Goal: Task Accomplishment & Management: Use online tool/utility

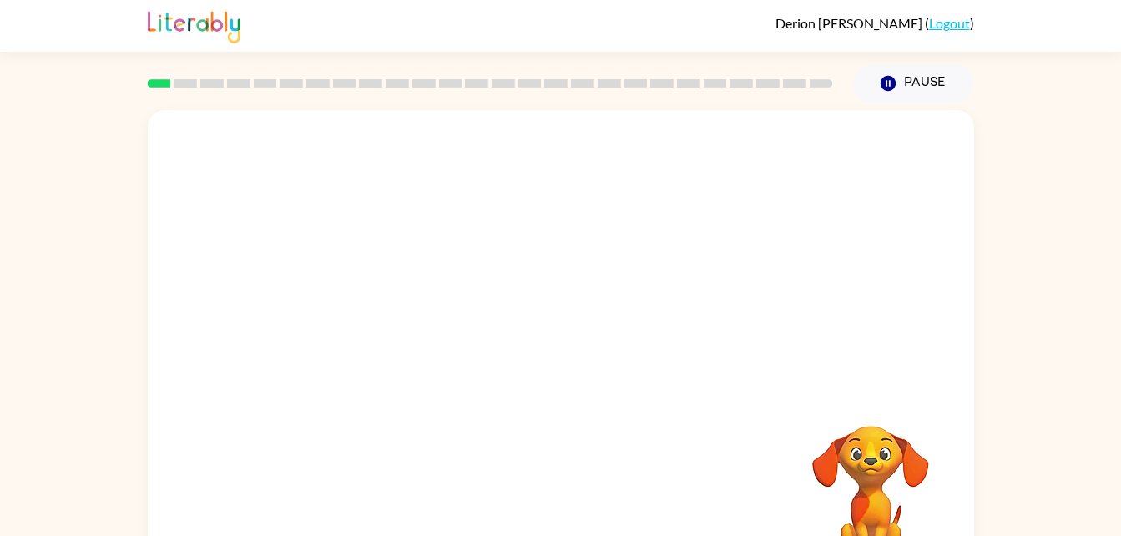
scroll to position [51, 0]
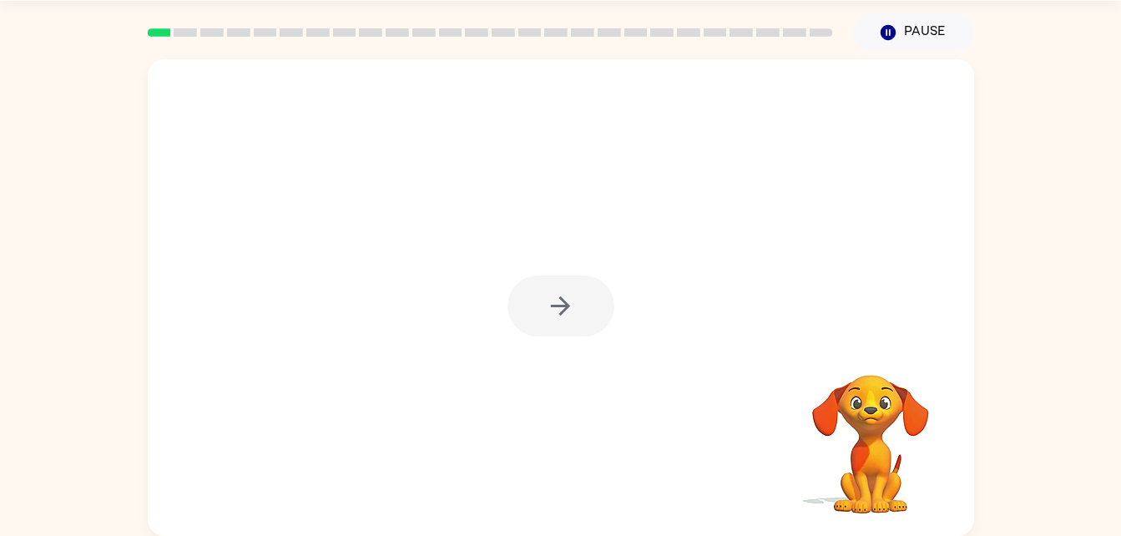
click at [562, 294] on div at bounding box center [560, 305] width 107 height 61
click at [565, 309] on div at bounding box center [560, 305] width 107 height 61
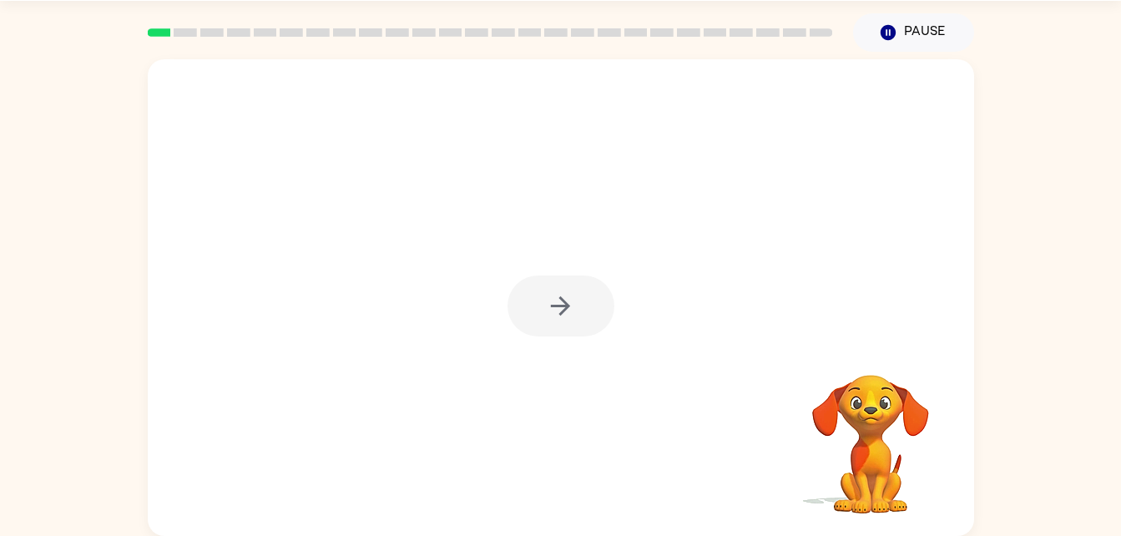
click at [565, 309] on div at bounding box center [560, 305] width 107 height 61
click at [565, 309] on icon "button" at bounding box center [560, 305] width 19 height 19
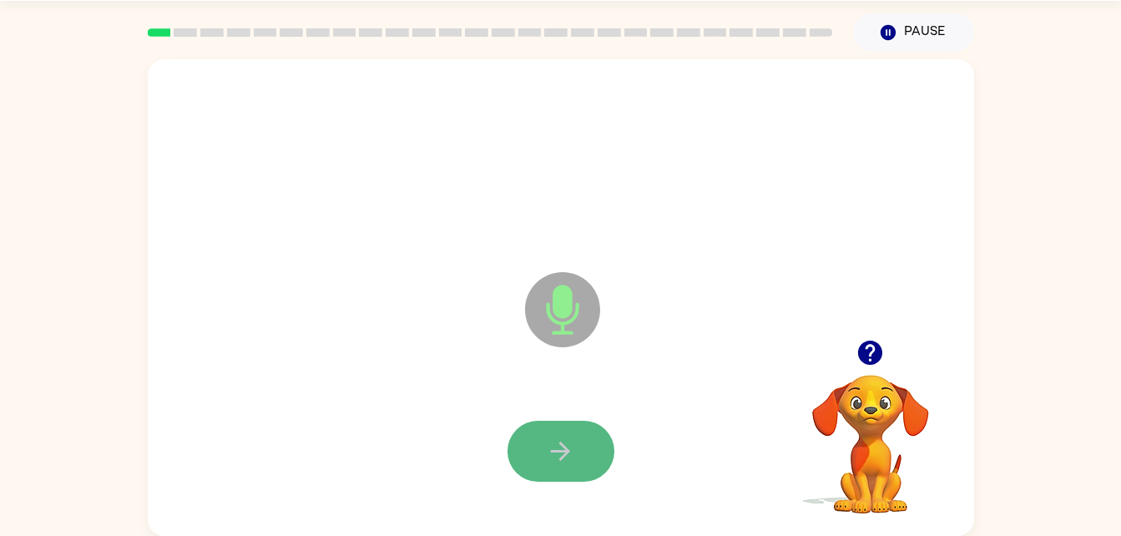
click at [574, 435] on button "button" at bounding box center [560, 451] width 107 height 61
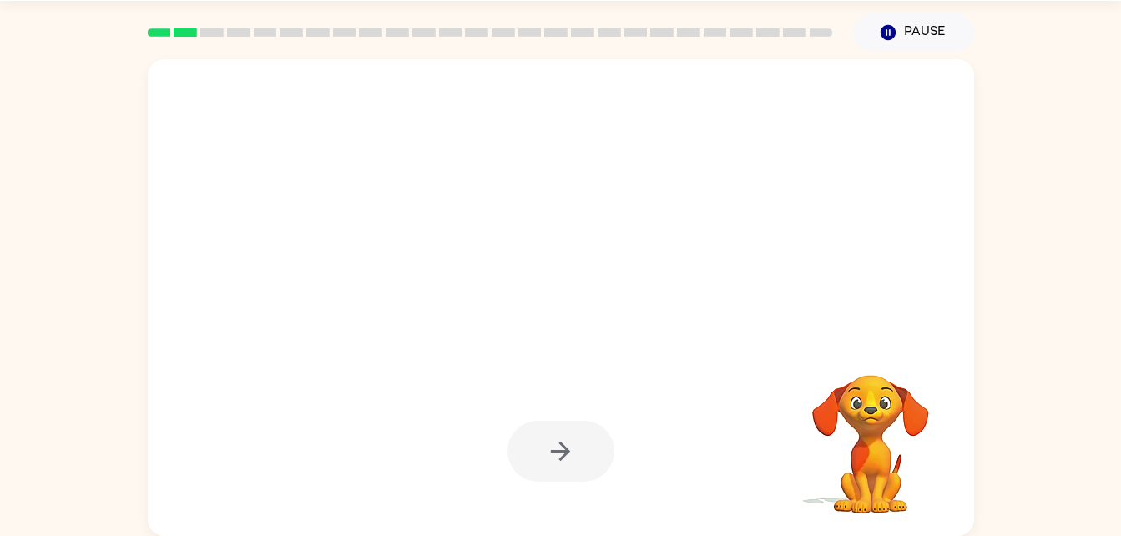
click at [365, 525] on div at bounding box center [561, 297] width 826 height 476
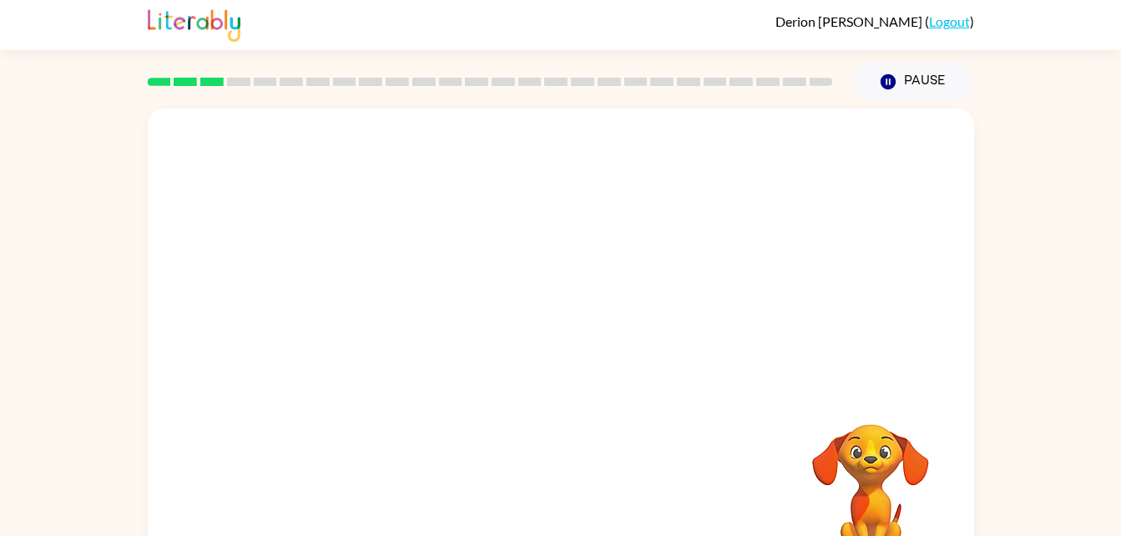
scroll to position [5, 0]
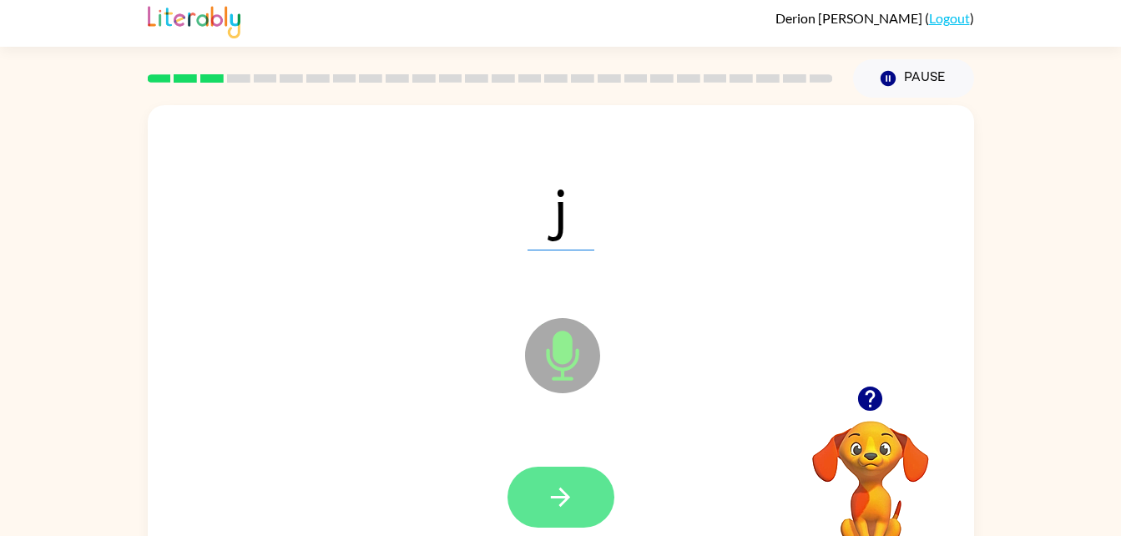
click at [558, 508] on icon "button" at bounding box center [560, 496] width 29 height 29
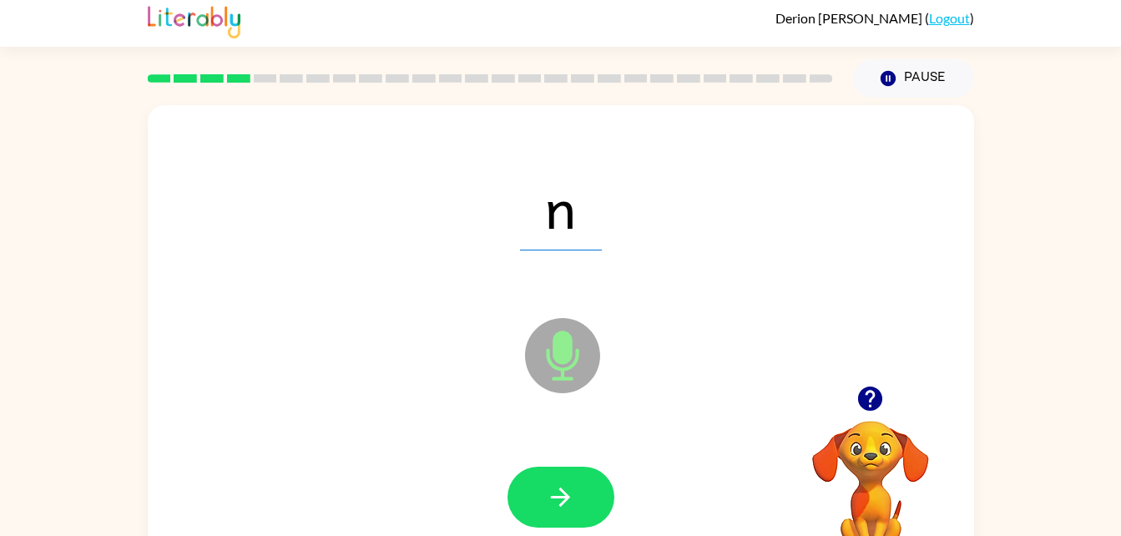
click at [558, 508] on icon "button" at bounding box center [560, 496] width 29 height 29
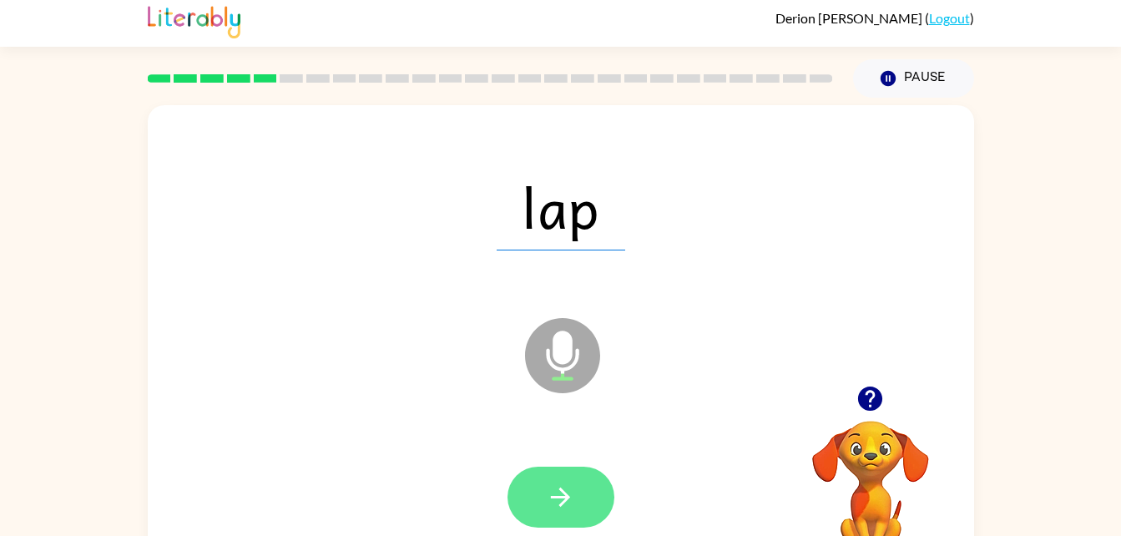
click at [578, 478] on button "button" at bounding box center [560, 496] width 107 height 61
click at [586, 521] on button "button" at bounding box center [560, 496] width 107 height 61
click at [573, 516] on button "button" at bounding box center [560, 496] width 107 height 61
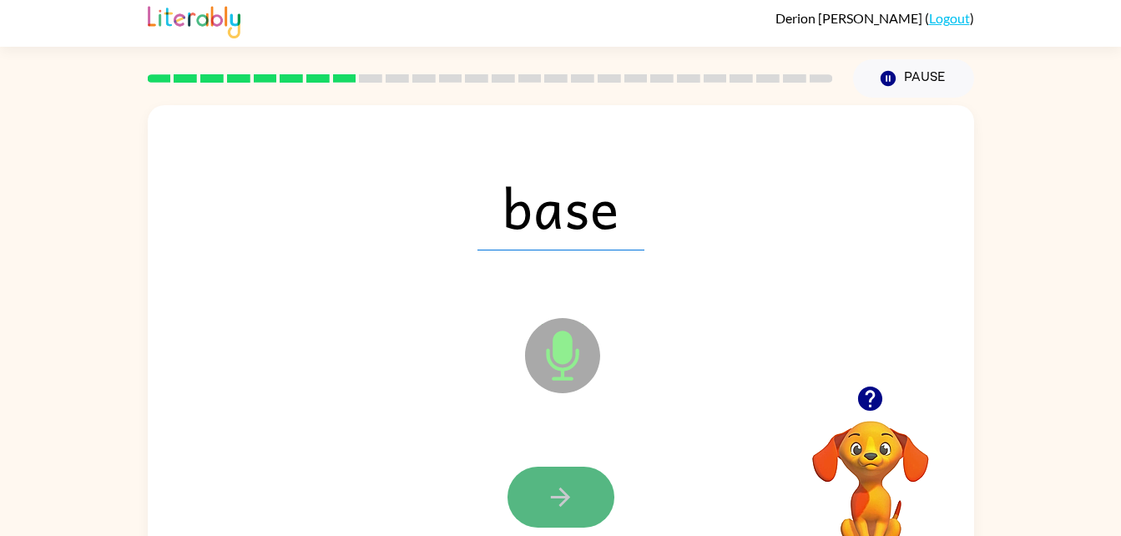
click at [564, 521] on button "button" at bounding box center [560, 496] width 107 height 61
click at [592, 510] on button "button" at bounding box center [560, 496] width 107 height 61
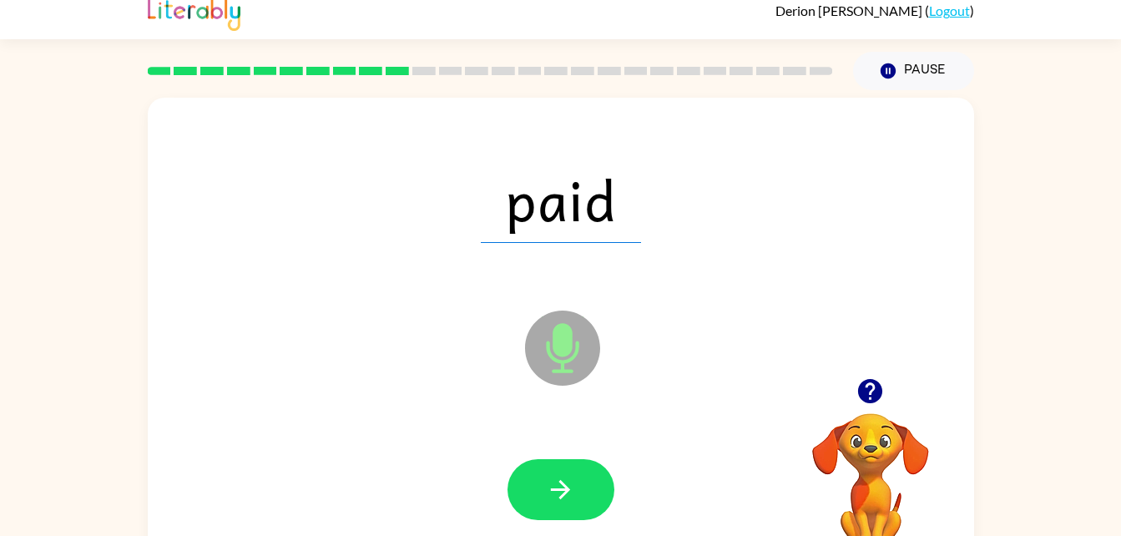
scroll to position [12, 0]
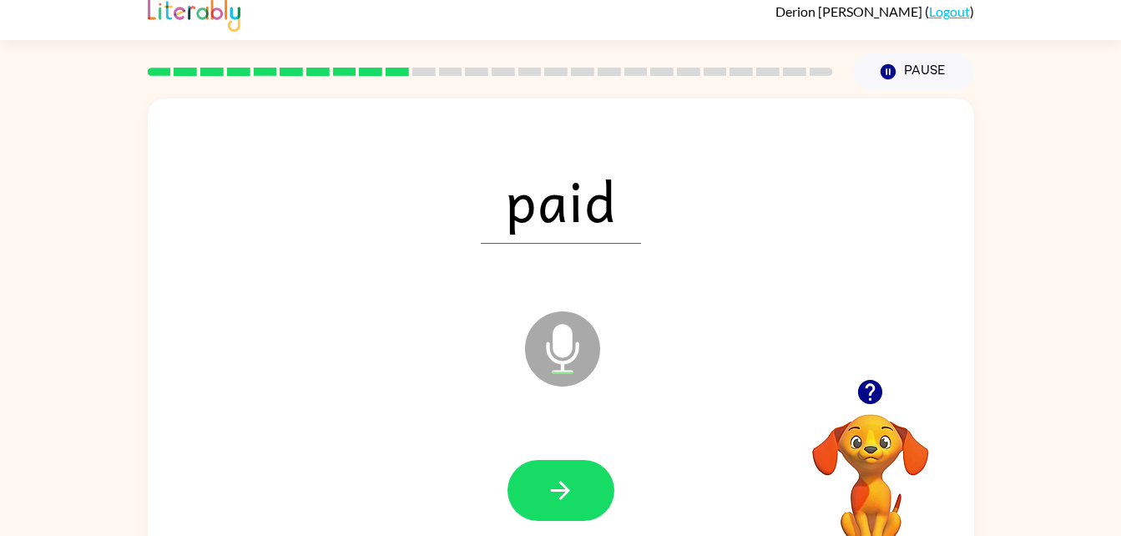
click at [601, 464] on div at bounding box center [560, 490] width 107 height 61
click at [577, 477] on button "button" at bounding box center [560, 490] width 107 height 61
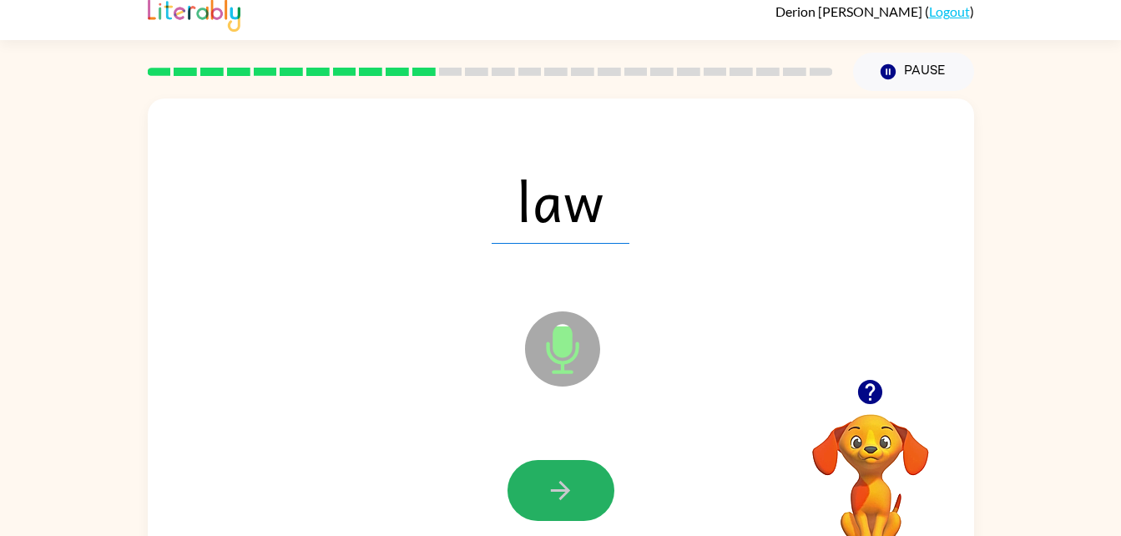
click at [577, 477] on button "button" at bounding box center [560, 490] width 107 height 61
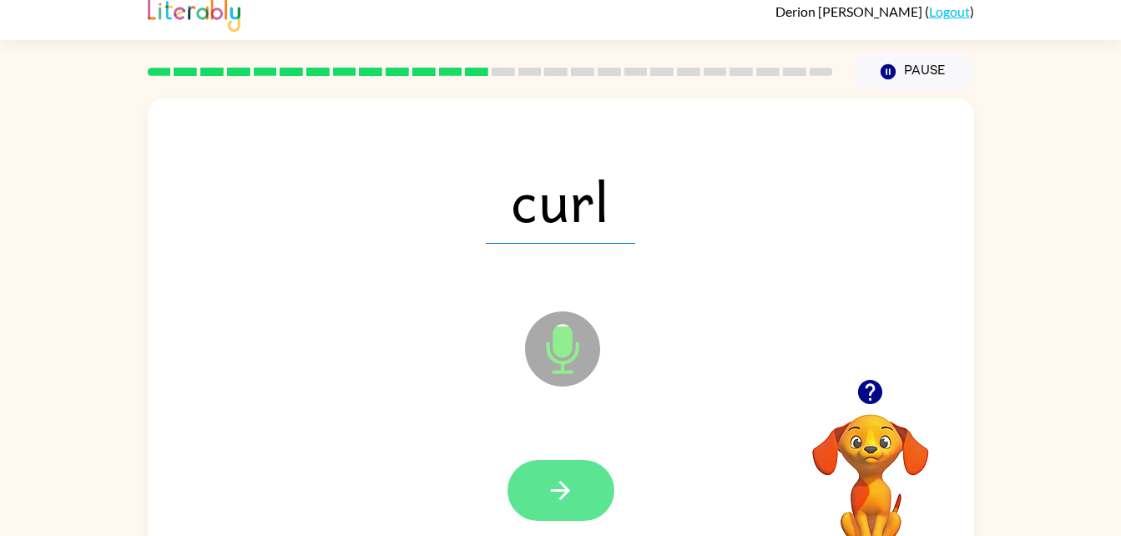
click at [562, 510] on button "button" at bounding box center [560, 490] width 107 height 61
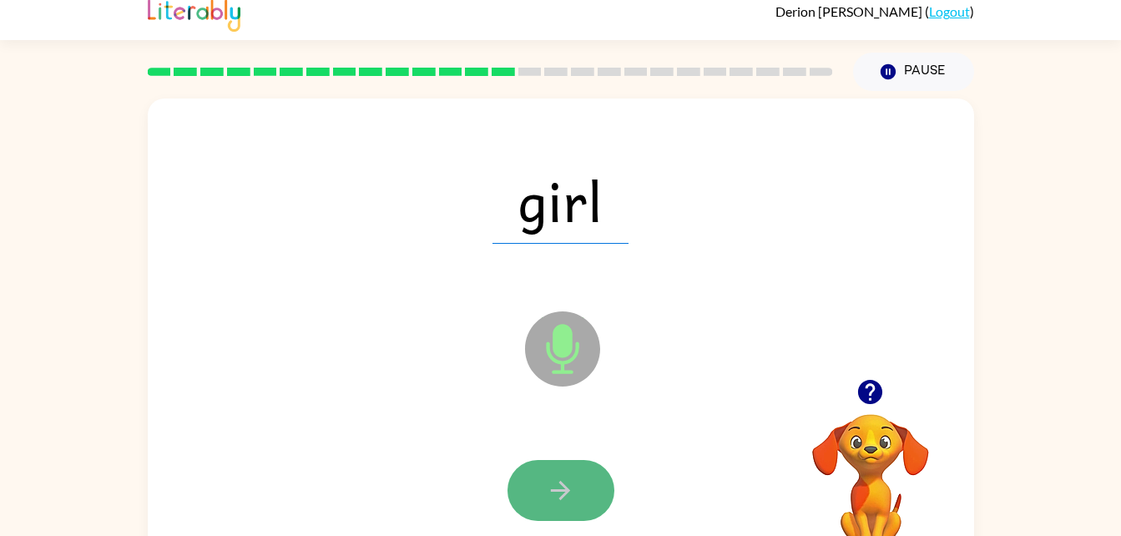
click at [539, 513] on button "button" at bounding box center [560, 490] width 107 height 61
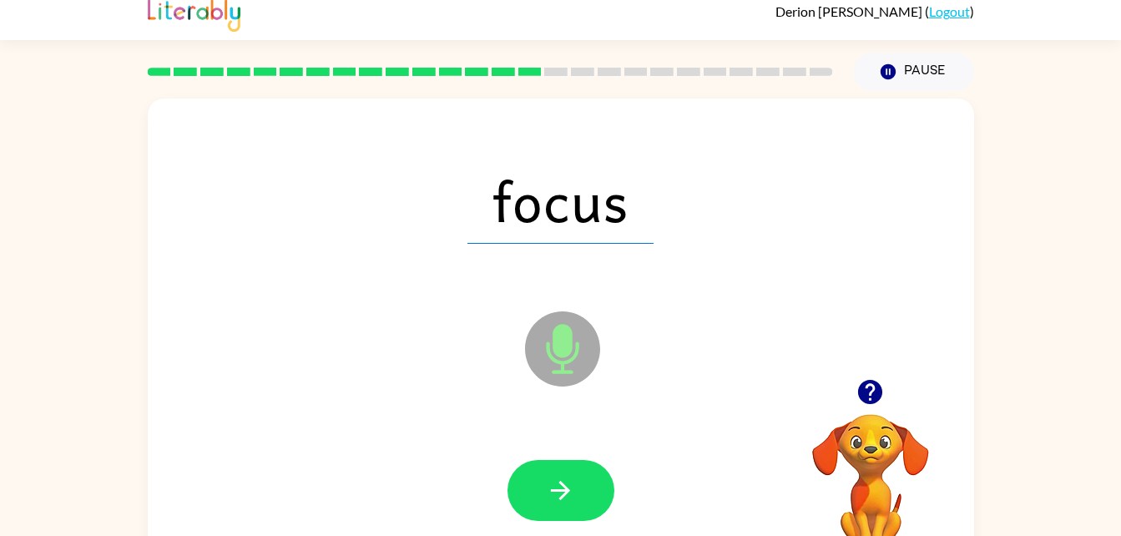
click at [539, 513] on button "button" at bounding box center [560, 490] width 107 height 61
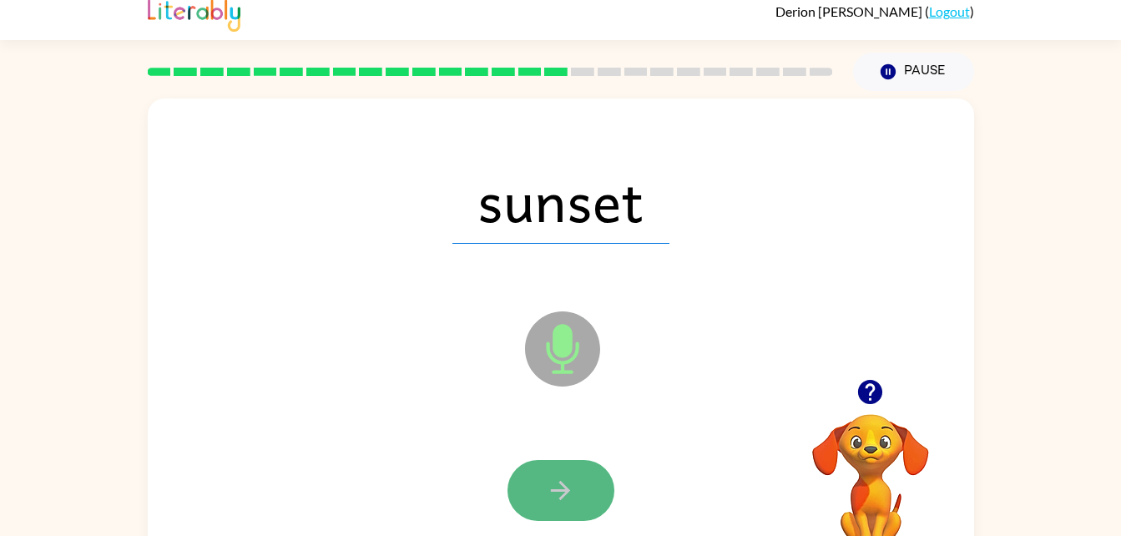
click at [524, 470] on button "button" at bounding box center [560, 490] width 107 height 61
click at [567, 502] on icon "button" at bounding box center [560, 490] width 29 height 29
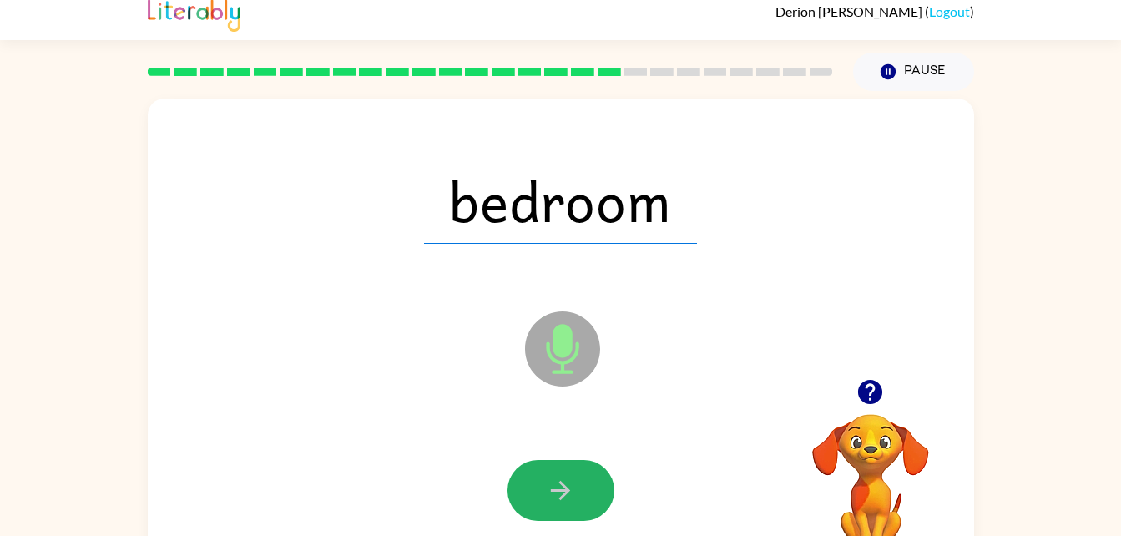
click at [567, 503] on icon "button" at bounding box center [560, 490] width 29 height 29
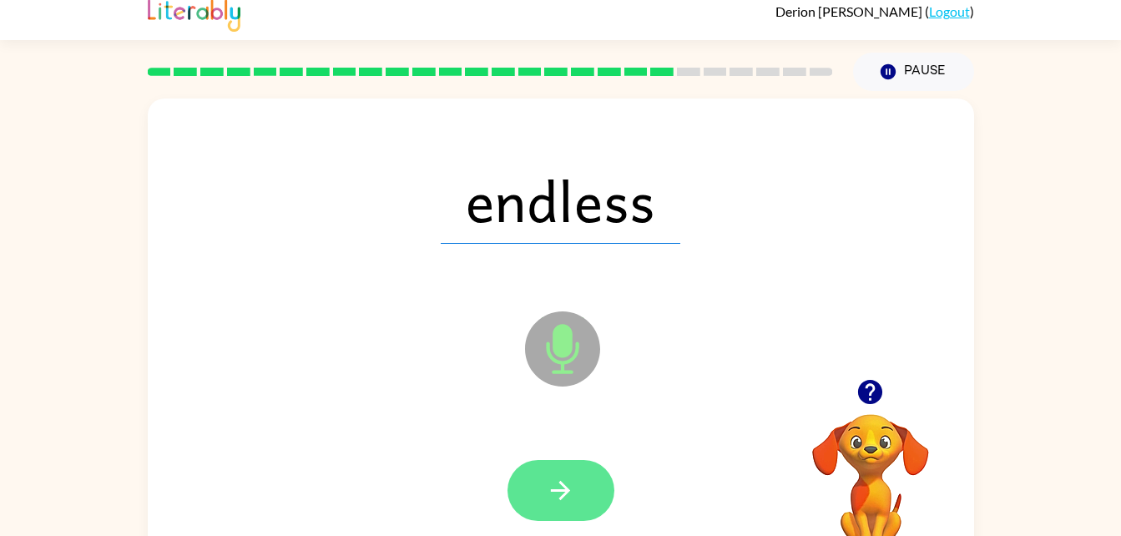
click at [601, 504] on button "button" at bounding box center [560, 490] width 107 height 61
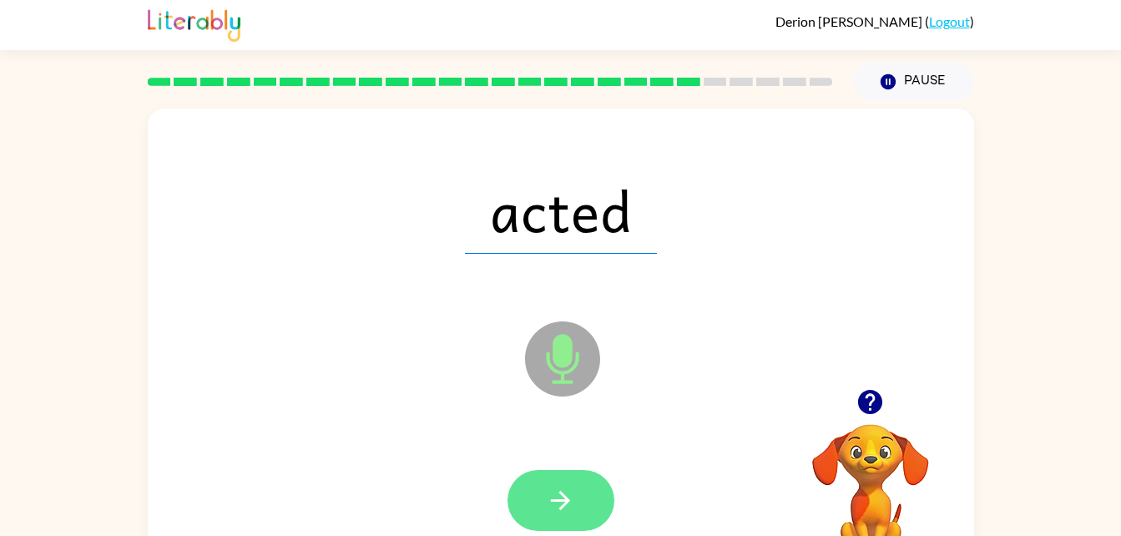
scroll to position [5, 0]
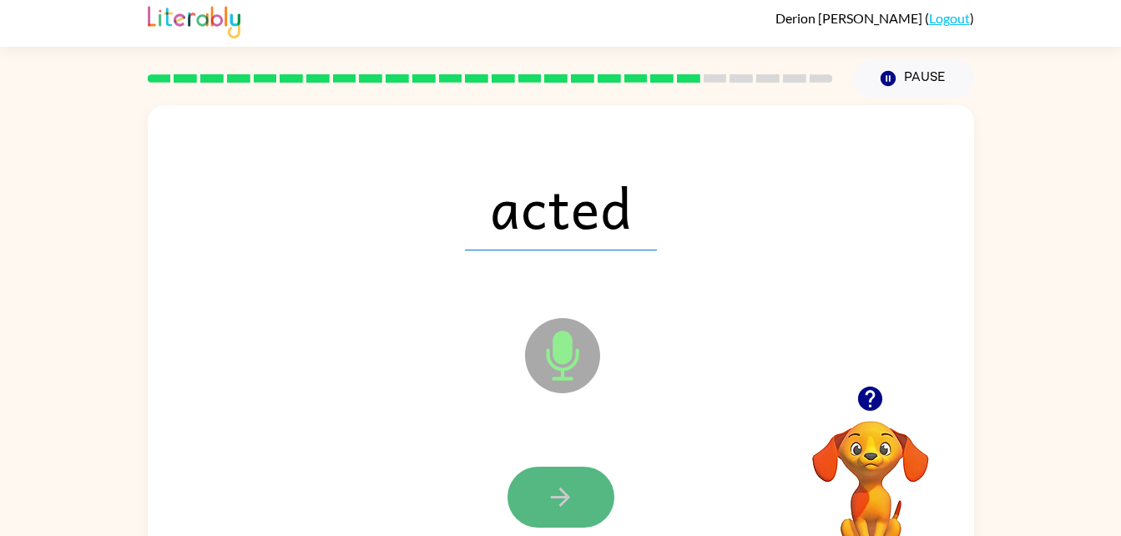
click at [556, 471] on button "button" at bounding box center [560, 496] width 107 height 61
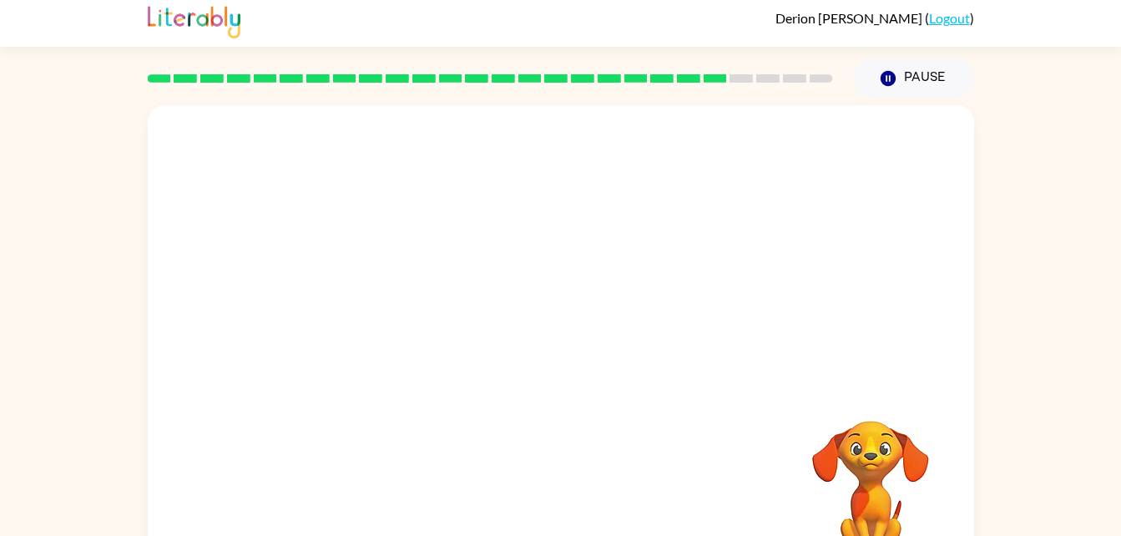
scroll to position [51, 0]
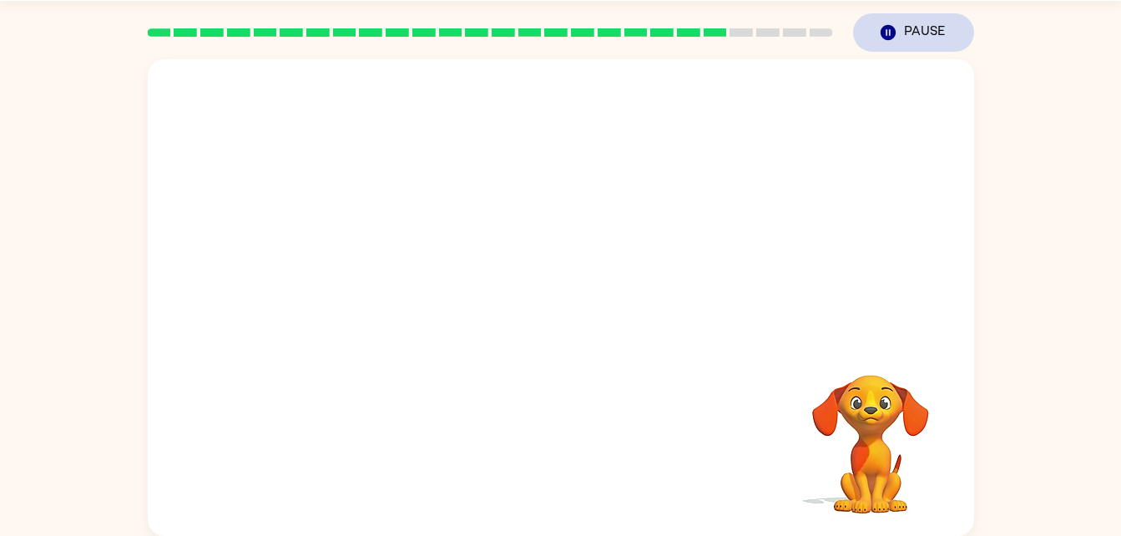
click at [885, 22] on button "Pause Pause" at bounding box center [913, 32] width 121 height 38
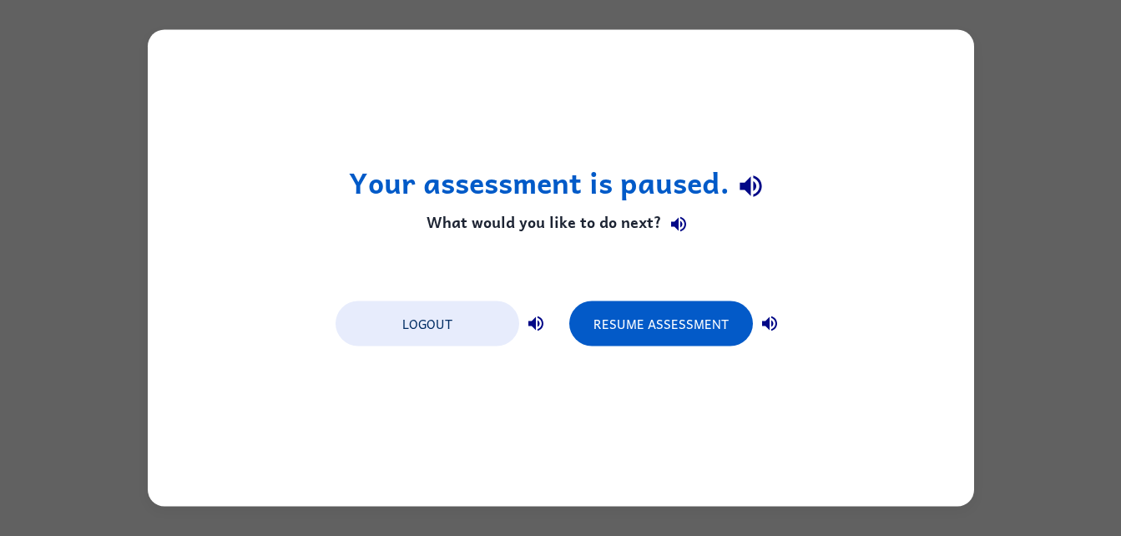
scroll to position [0, 0]
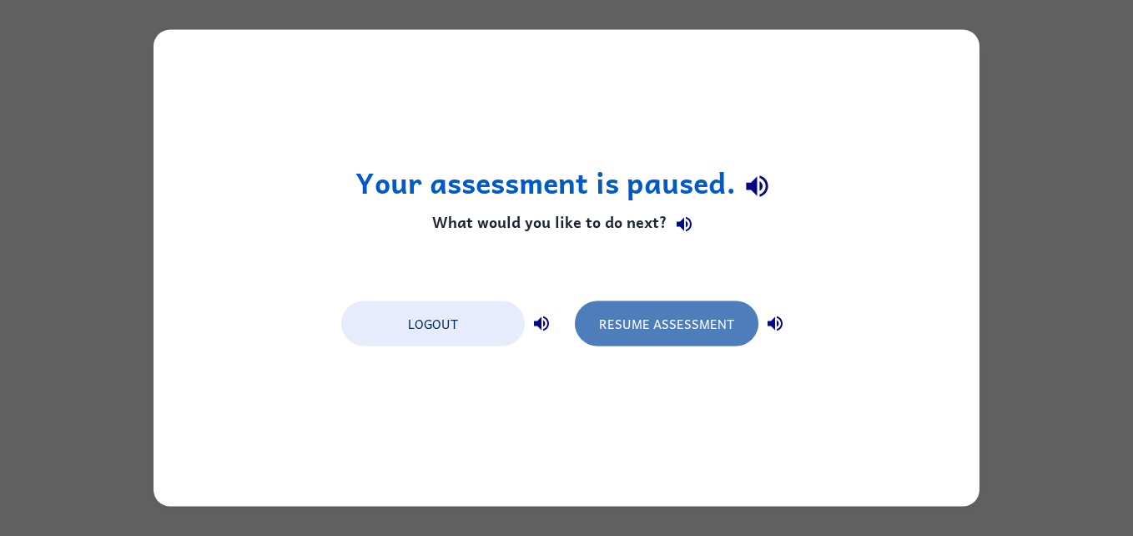
drag, startPoint x: 679, startPoint y: 308, endPoint x: 656, endPoint y: 317, distance: 25.1
click at [656, 317] on button "Resume Assessment" at bounding box center [667, 323] width 184 height 45
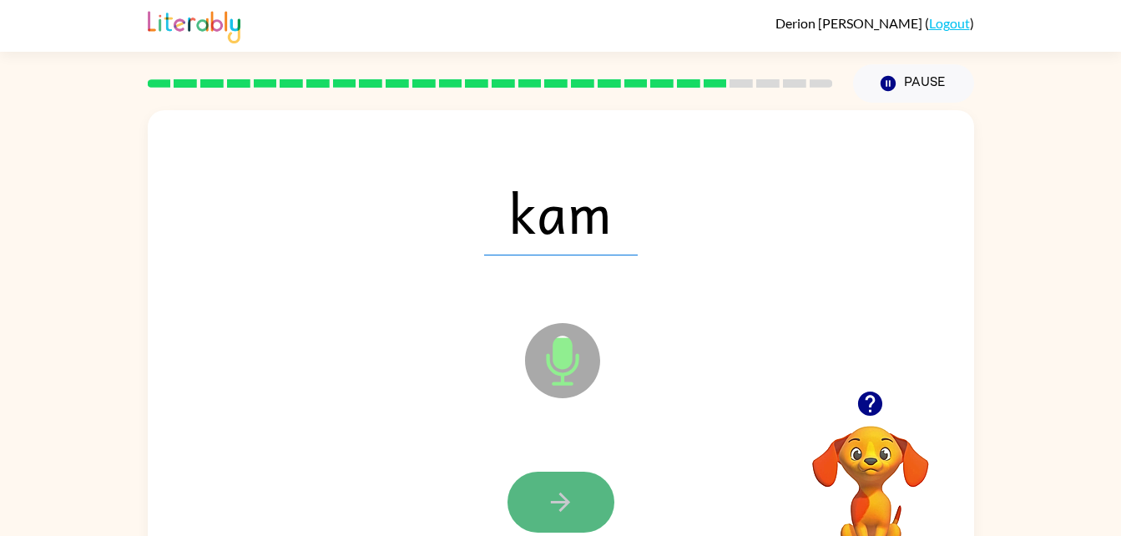
click at [549, 509] on icon "button" at bounding box center [560, 501] width 29 height 29
click at [587, 501] on button "button" at bounding box center [560, 501] width 107 height 61
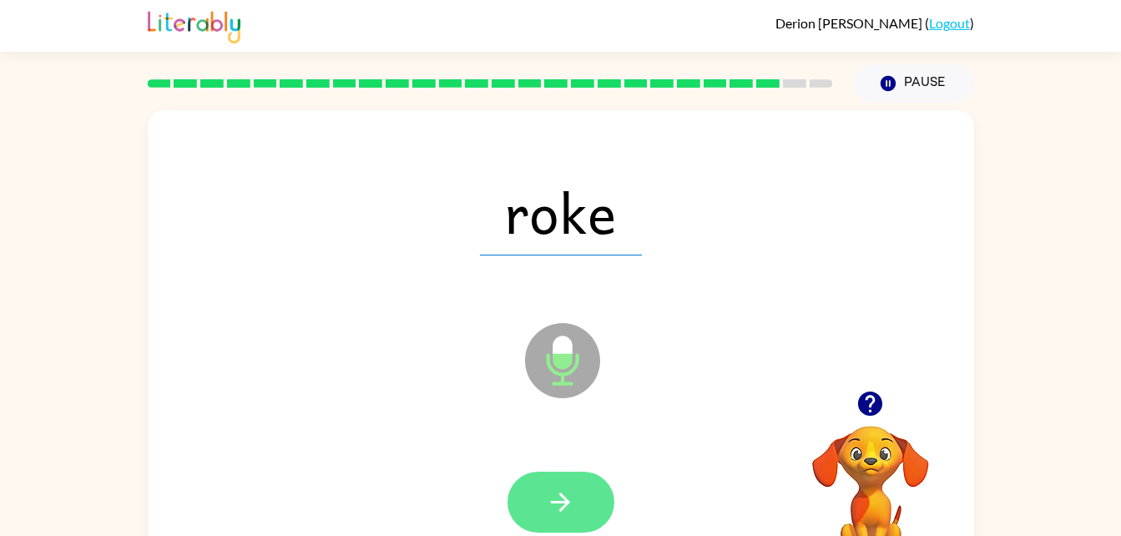
click at [582, 502] on button "button" at bounding box center [560, 501] width 107 height 61
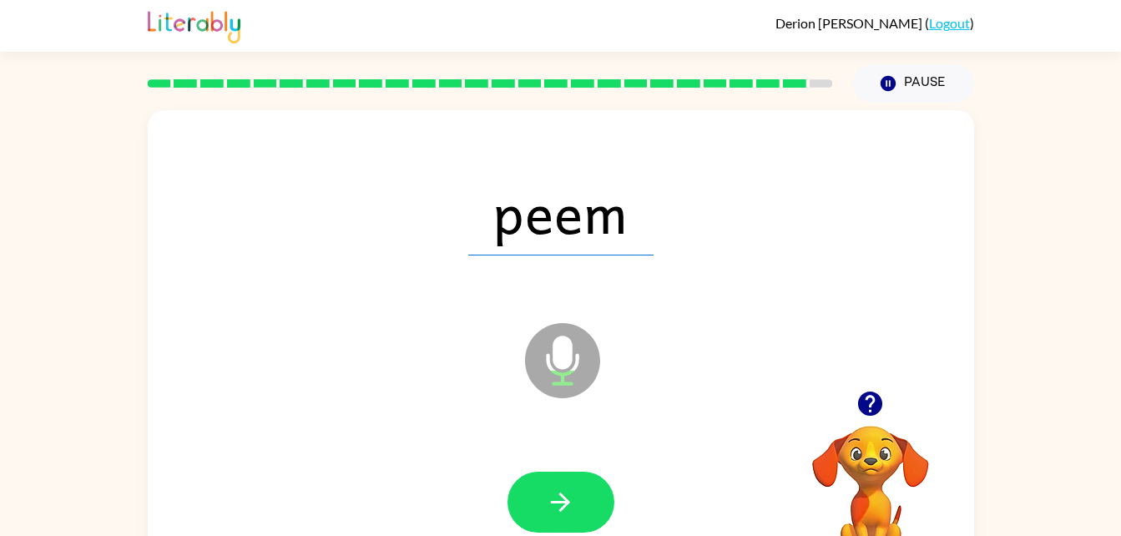
drag, startPoint x: 582, startPoint y: 502, endPoint x: 551, endPoint y: 492, distance: 33.0
click at [551, 492] on icon "button" at bounding box center [560, 501] width 29 height 29
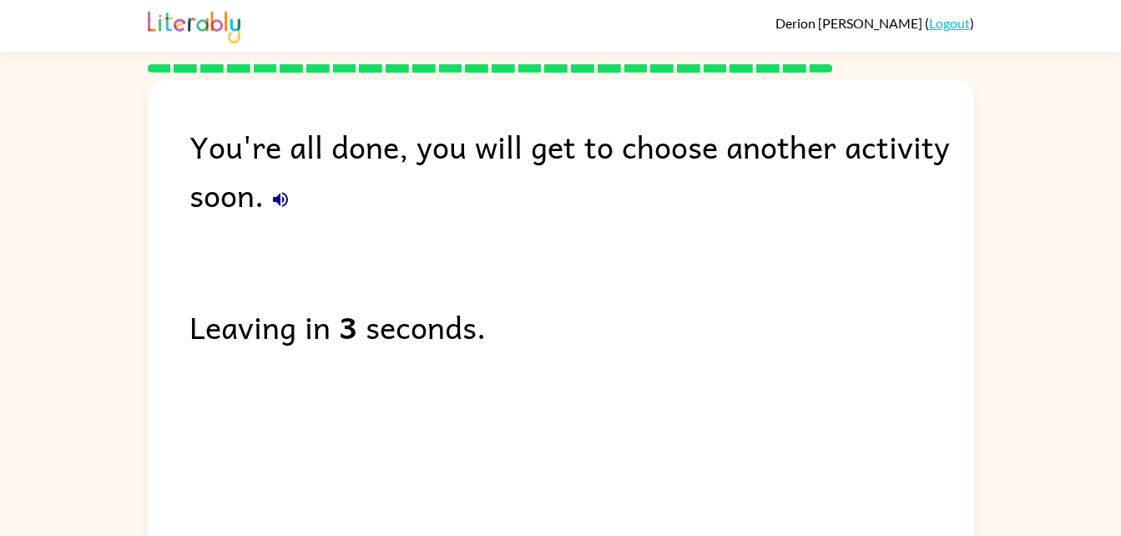
scroll to position [8, 0]
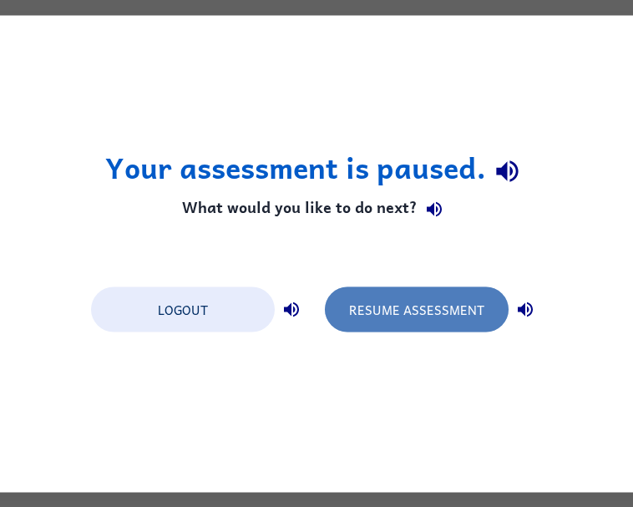
click at [417, 308] on button "Resume Assessment" at bounding box center [417, 308] width 184 height 45
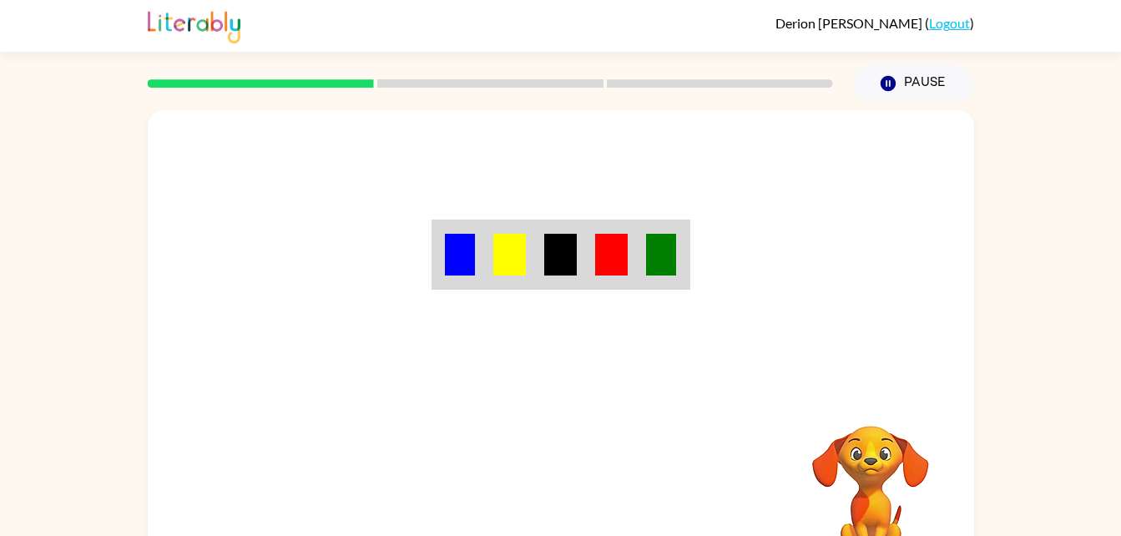
click at [552, 229] on td at bounding box center [560, 255] width 51 height 66
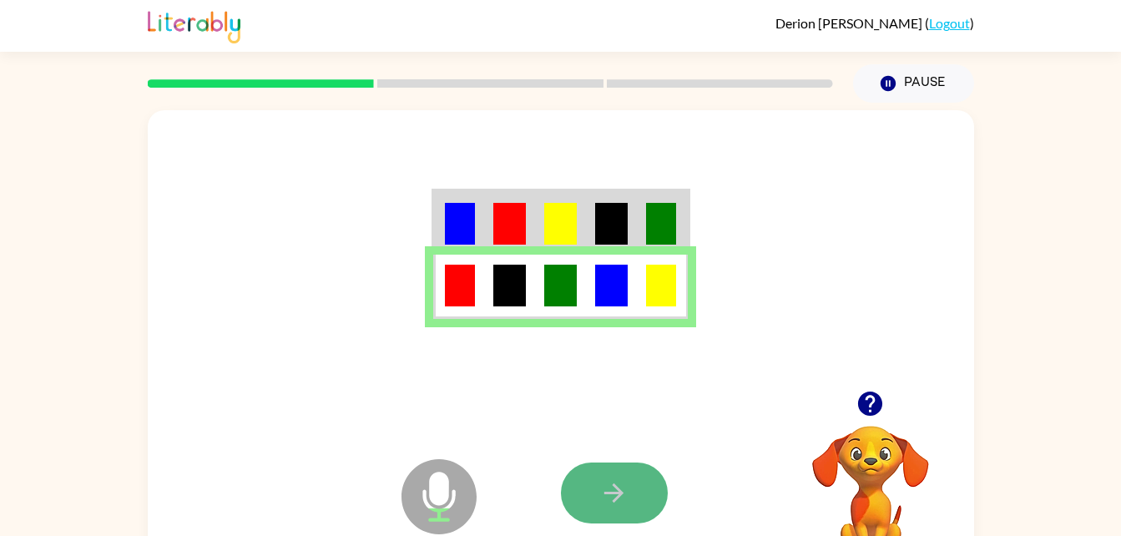
click at [638, 497] on button "button" at bounding box center [614, 492] width 107 height 61
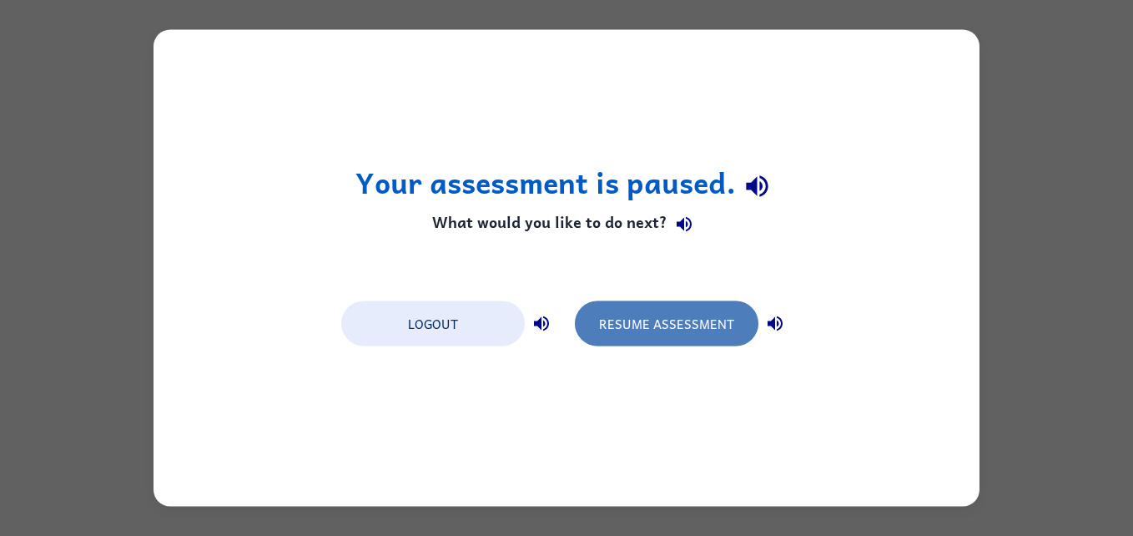
click at [683, 313] on button "Resume Assessment" at bounding box center [667, 323] width 184 height 45
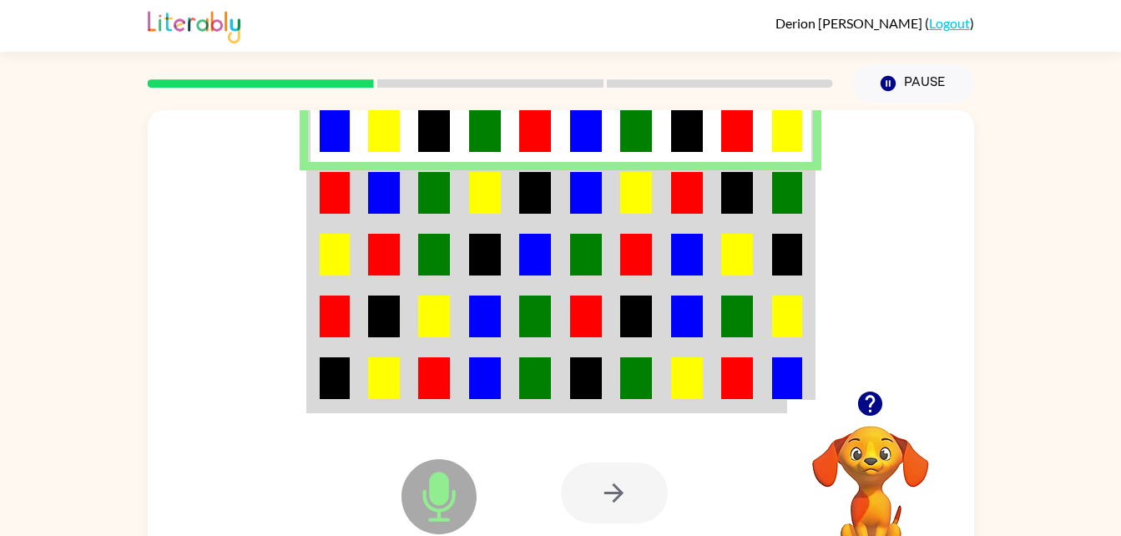
click at [683, 313] on img at bounding box center [687, 316] width 32 height 42
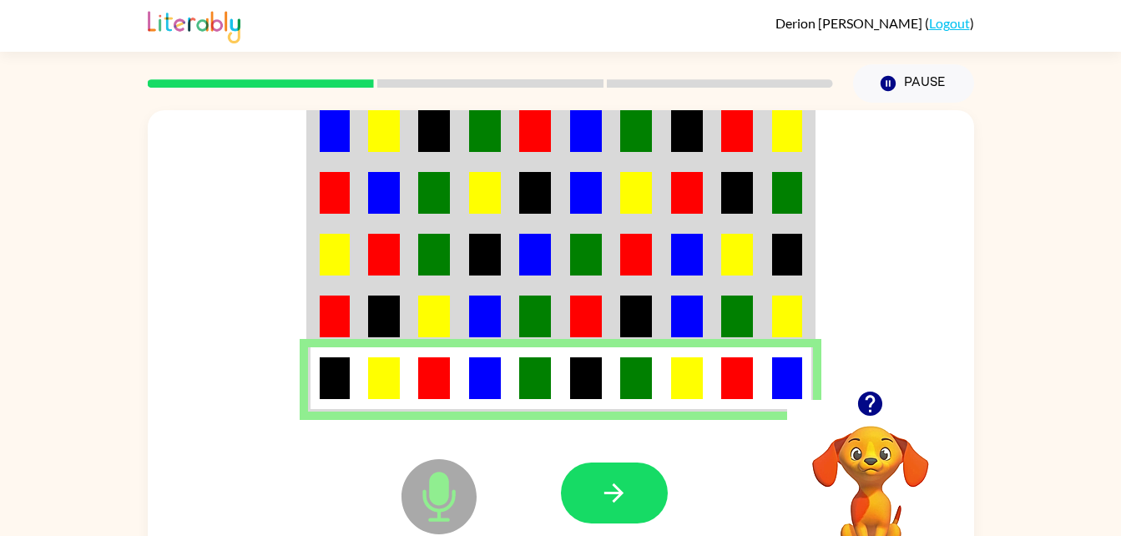
click at [631, 249] on img at bounding box center [636, 255] width 32 height 42
click at [603, 491] on icon "button" at bounding box center [613, 492] width 29 height 29
